Goal: Information Seeking & Learning: Learn about a topic

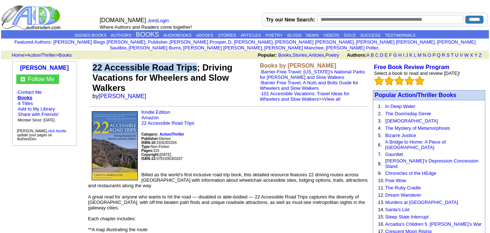
drag, startPoint x: 91, startPoint y: 61, endPoint x: 198, endPoint y: 66, distance: 107.1
click at [198, 66] on tr "22 Accessible Road Trips; Driving Vacations for Wheelers and Slow Walkers by [P…" at bounding box center [228, 82] width 281 height 42
copy tr "22 Accessible Road Trips"
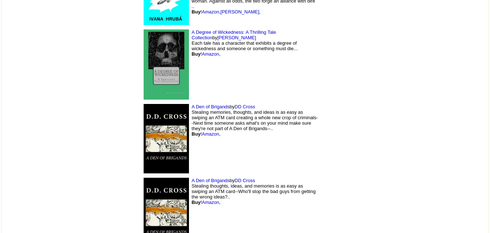
scroll to position [4747, 0]
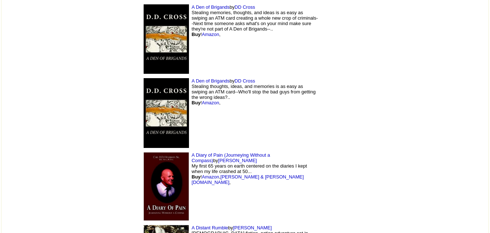
click at [144, 152] on img at bounding box center [166, 186] width 45 height 68
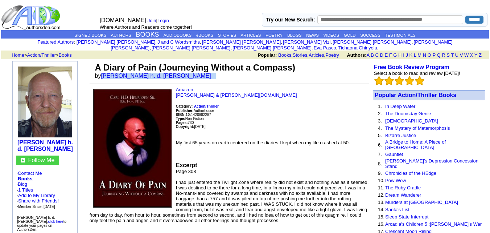
drag, startPoint x: 101, startPoint y: 70, endPoint x: 160, endPoint y: 71, distance: 59.1
click at [160, 71] on td "A Diary of Pain (Journeying Without a Compass) by carl h. d. henriksen" at bounding box center [231, 71] width 275 height 20
copy font "carl h. d. henriksen"
